Goal: Task Accomplishment & Management: Use online tool/utility

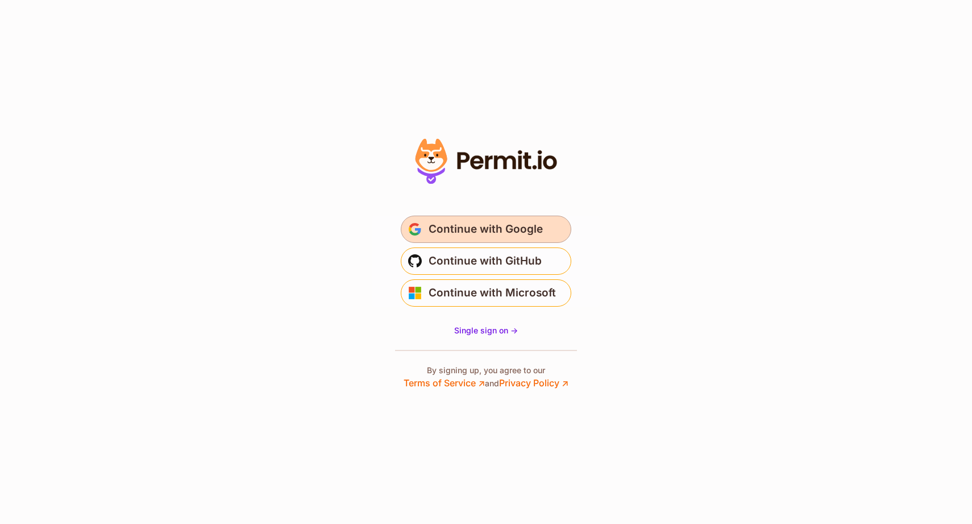
click at [530, 223] on span "Continue with Google" at bounding box center [486, 229] width 114 height 18
